Goal: Information Seeking & Learning: Learn about a topic

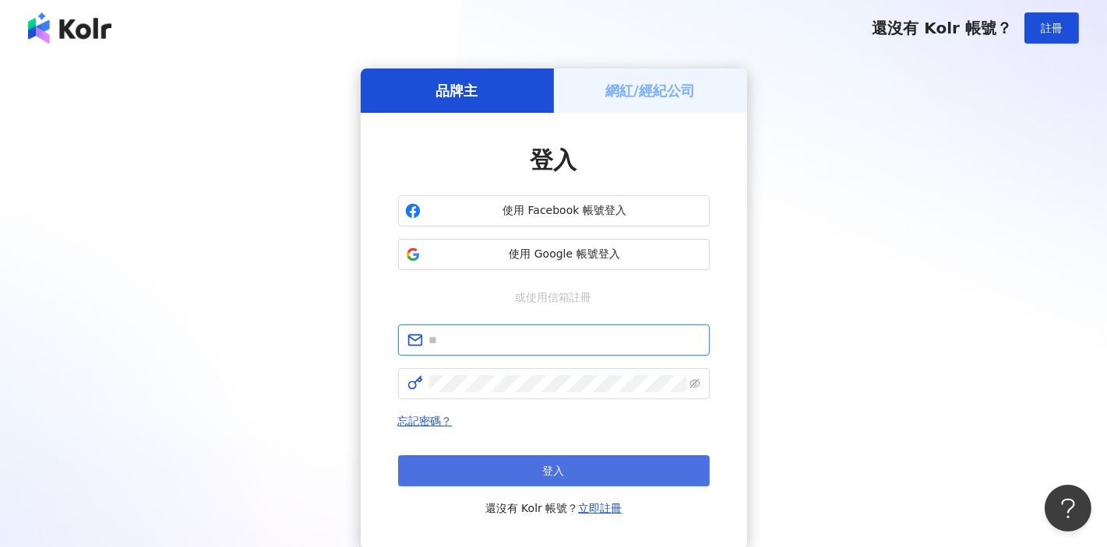
type input "**********"
click at [592, 468] on button "登入" at bounding box center [553, 471] width 311 height 31
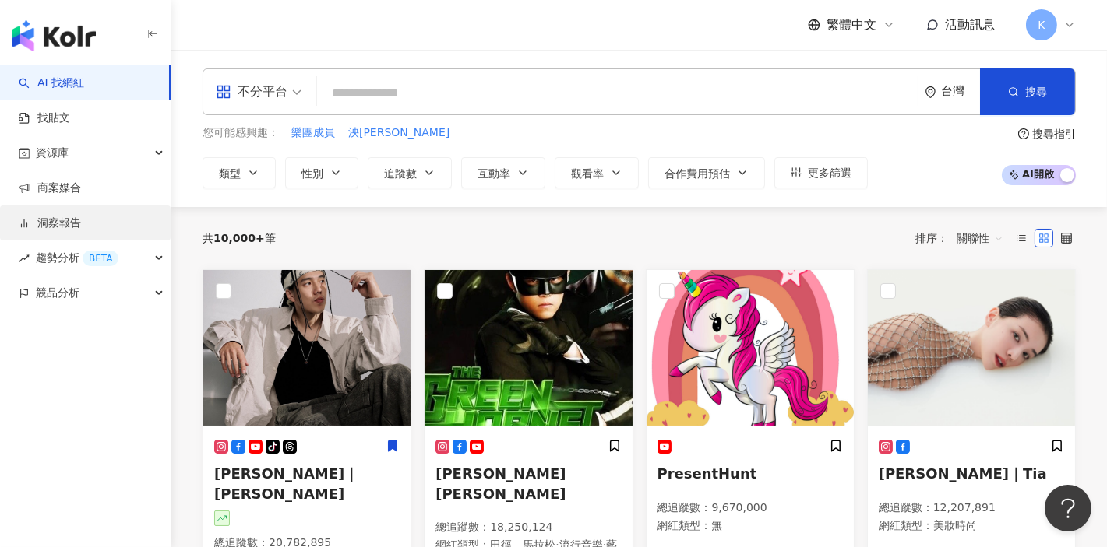
click at [72, 223] on link "洞察報告" at bounding box center [50, 224] width 62 height 16
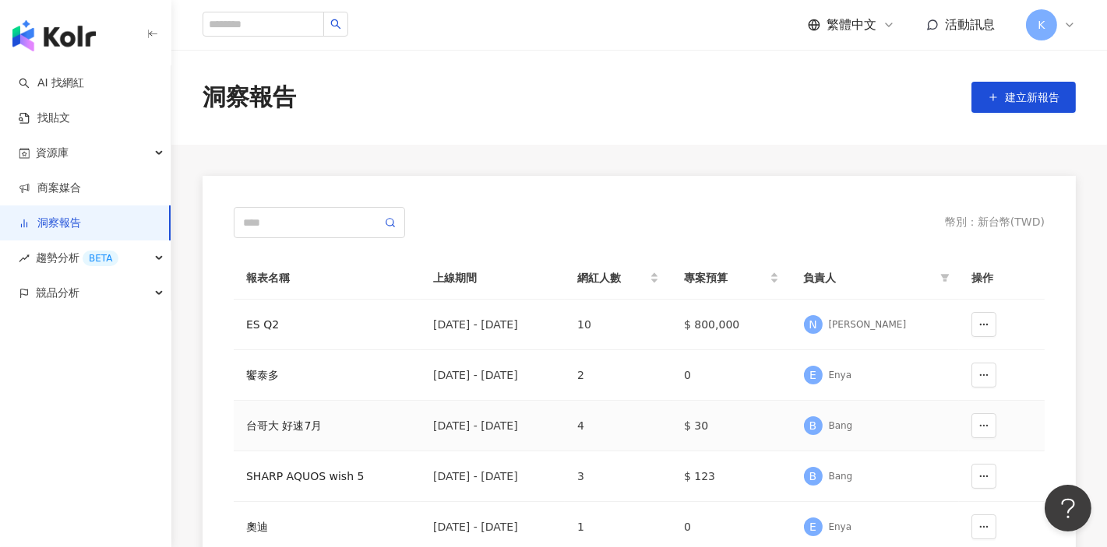
click at [296, 425] on div "台哥大 好速7月" at bounding box center [327, 425] width 162 height 17
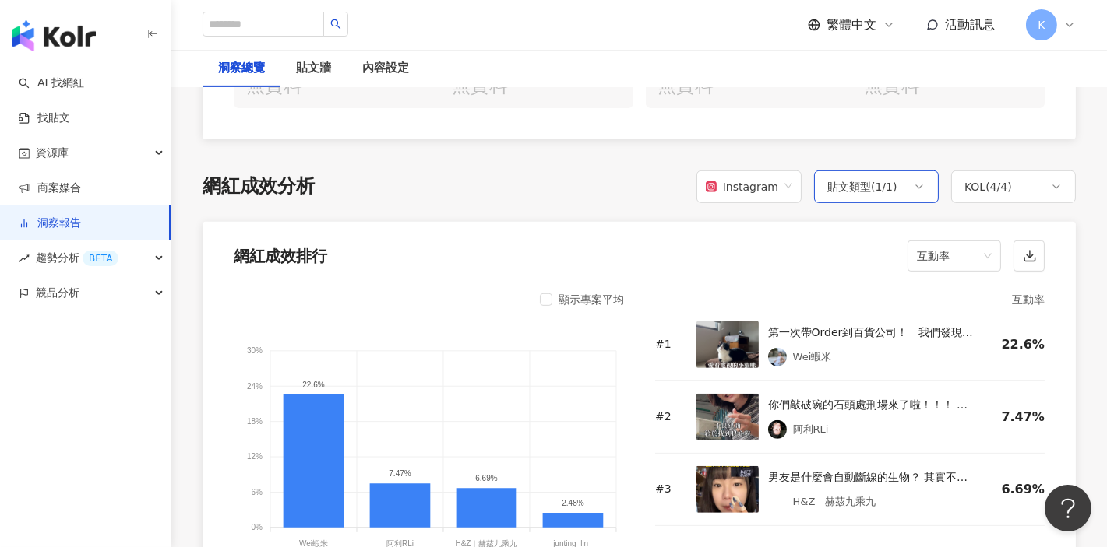
scroll to position [1124, 0]
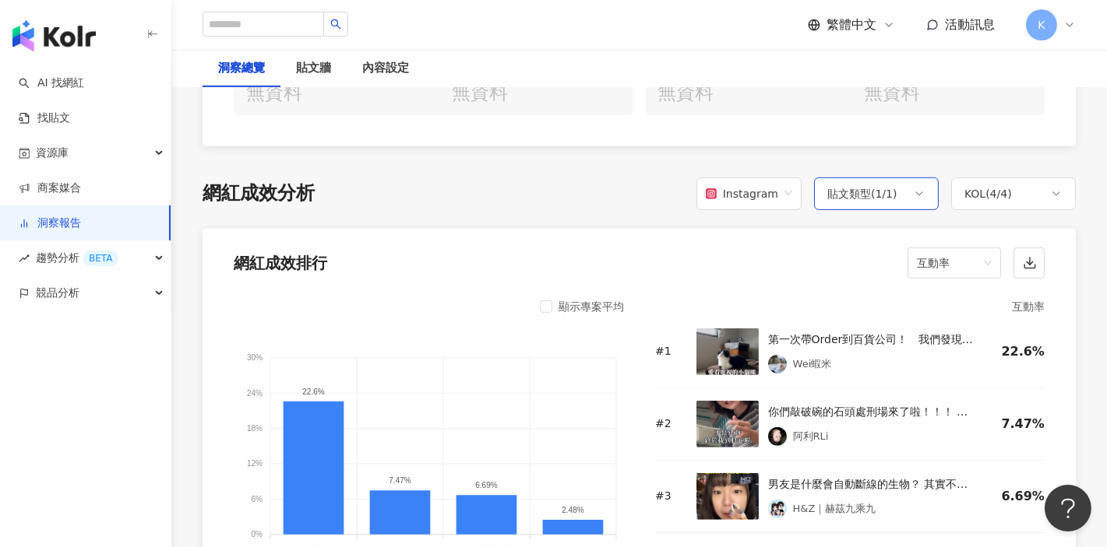
click at [916, 197] on icon at bounding box center [919, 194] width 12 height 12
click at [628, 189] on div "網紅成效分析 Instagram 貼文類型 ( 1 / 1 ) KOL ( 4 / 4 ) 全選 Reels" at bounding box center [638, 194] width 873 height 33
click at [977, 258] on span "互動率" at bounding box center [954, 263] width 75 height 30
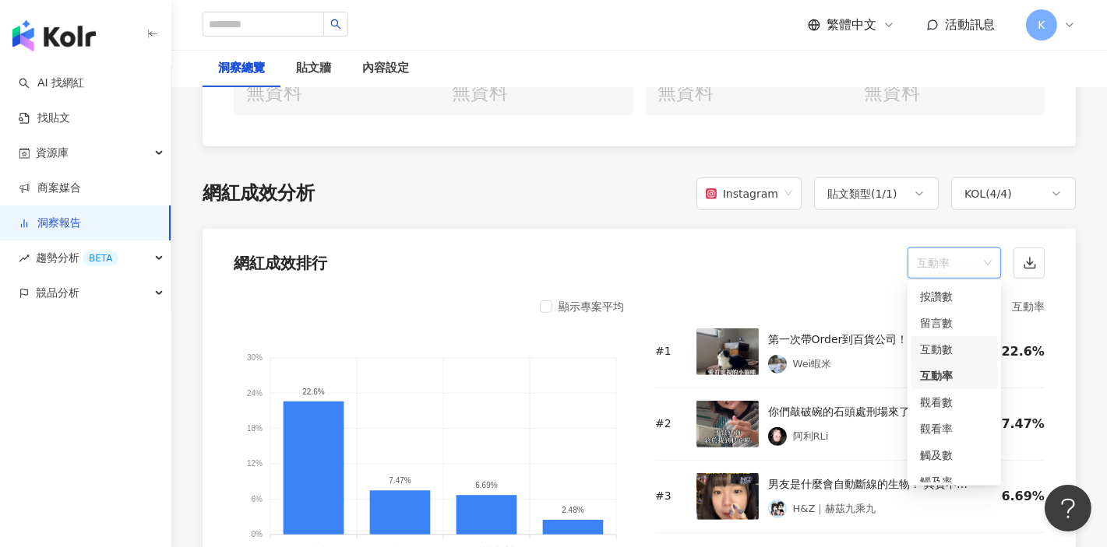
click at [948, 349] on div "互動數" at bounding box center [954, 349] width 69 height 17
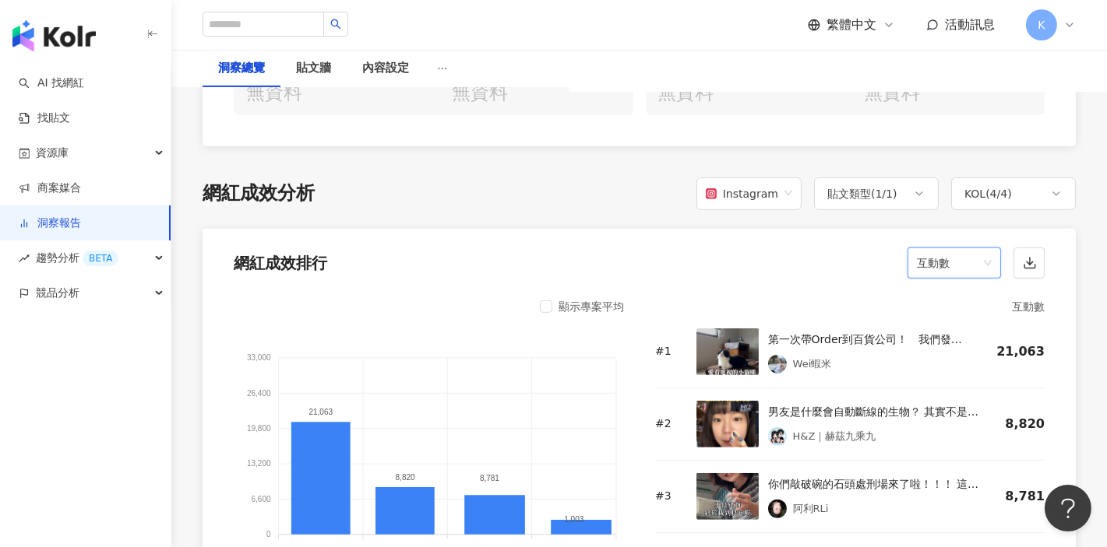
click at [619, 201] on div "網紅成效分析 Instagram 貼文類型 ( 1 / 1 ) KOL ( 4 / 4 ) 全選 Reels" at bounding box center [638, 194] width 873 height 33
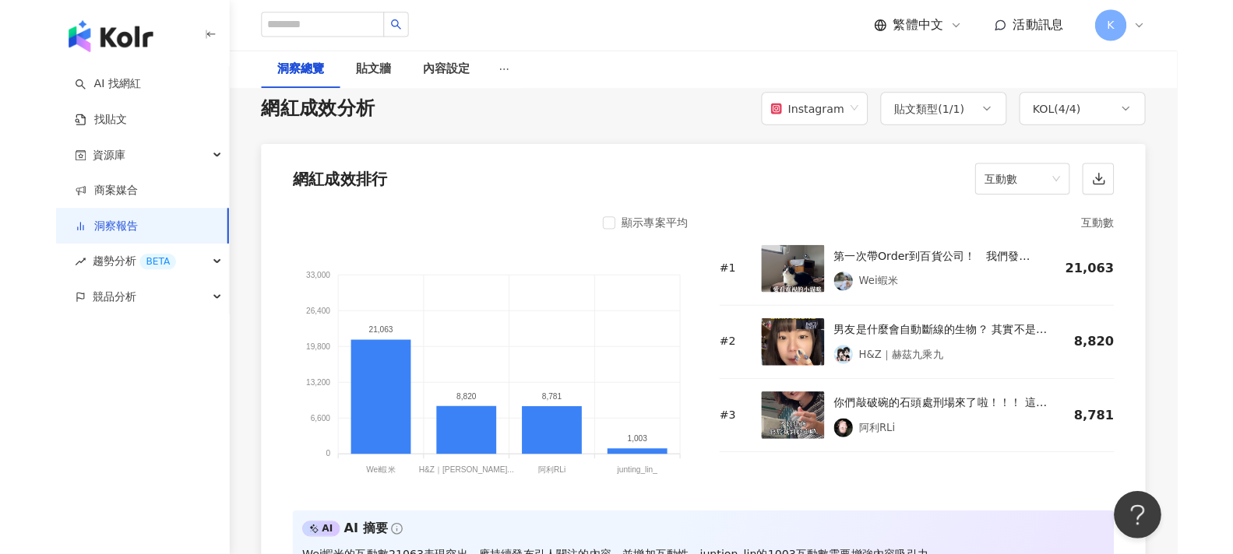
scroll to position [1297, 0]
